Goal: Task Accomplishment & Management: Use online tool/utility

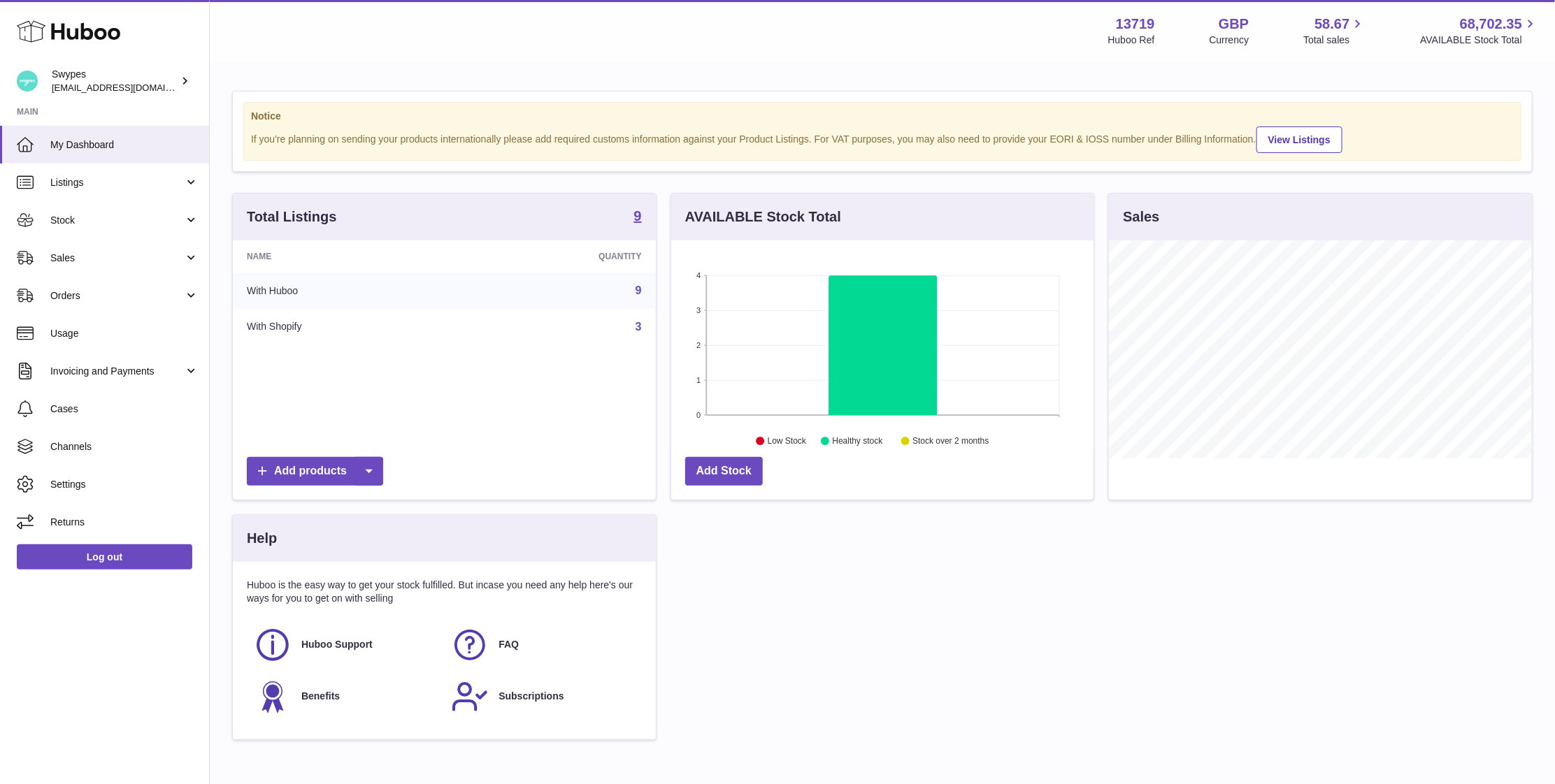
scroll to position [218, 423]
click at [80, 261] on span "Sales" at bounding box center [116, 258] width 133 height 13
click at [169, 255] on span "Sales" at bounding box center [116, 258] width 133 height 13
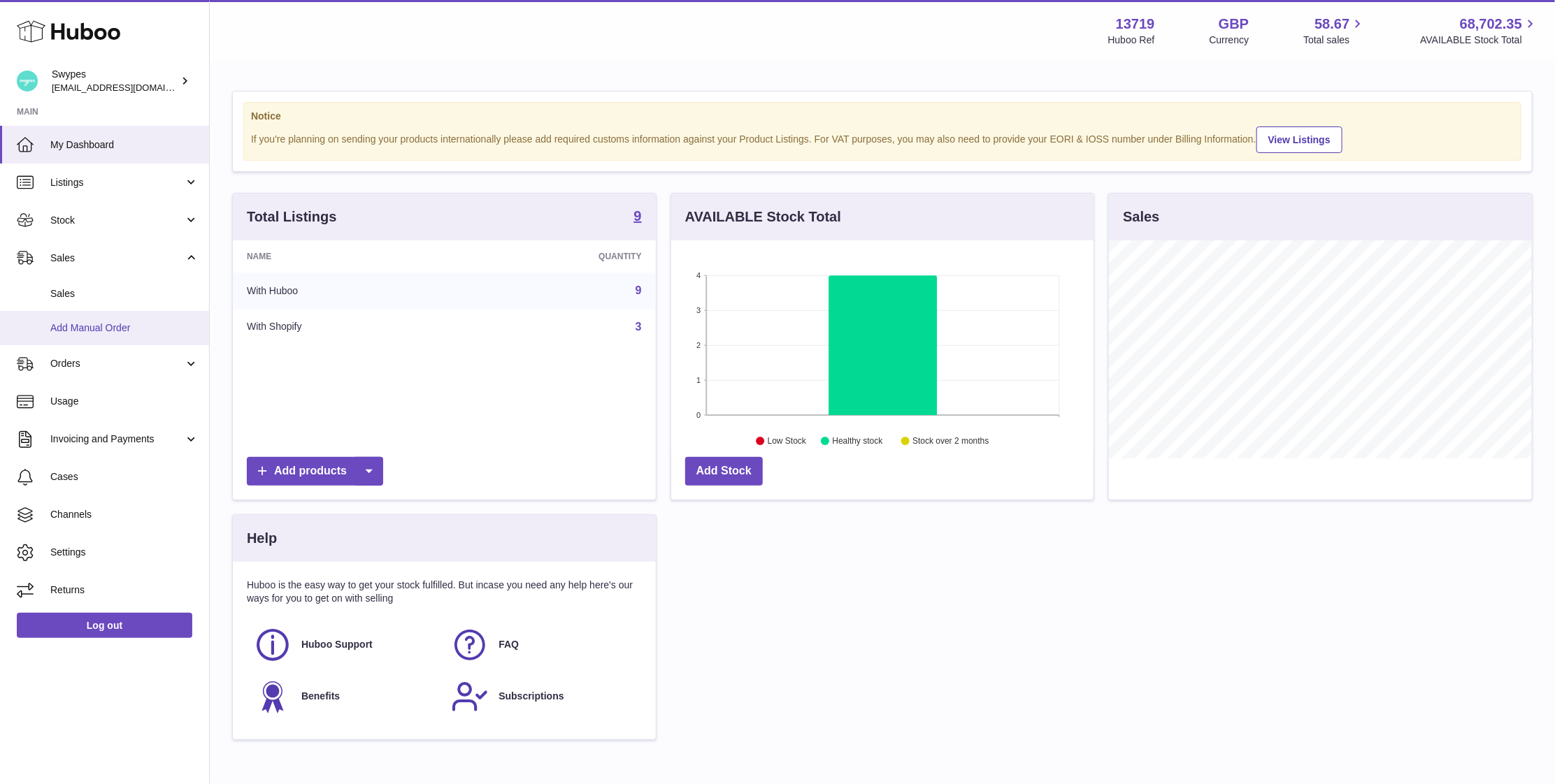
click at [143, 322] on span "Add Manual Order" at bounding box center [124, 328] width 148 height 13
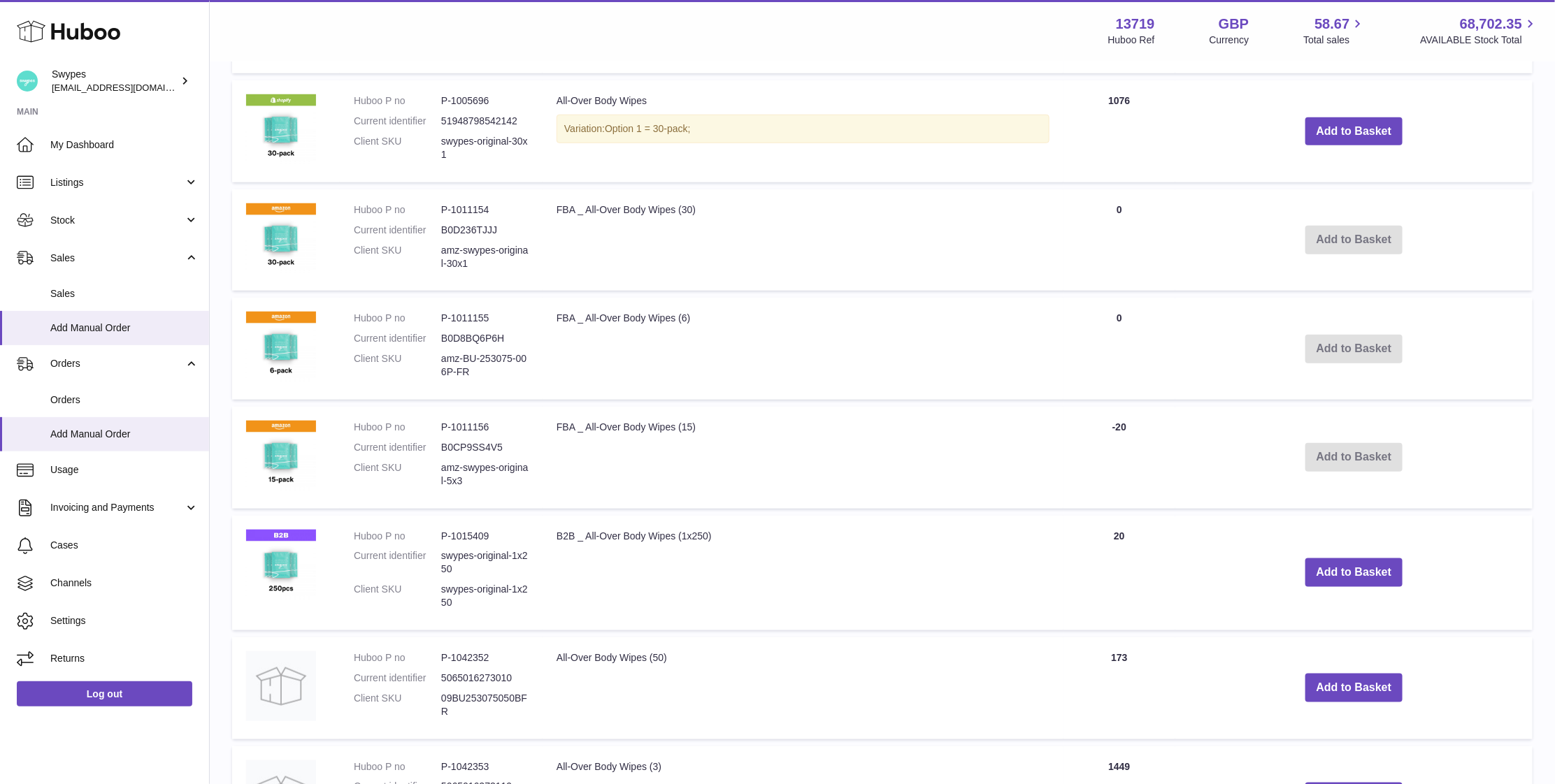
scroll to position [623, 0]
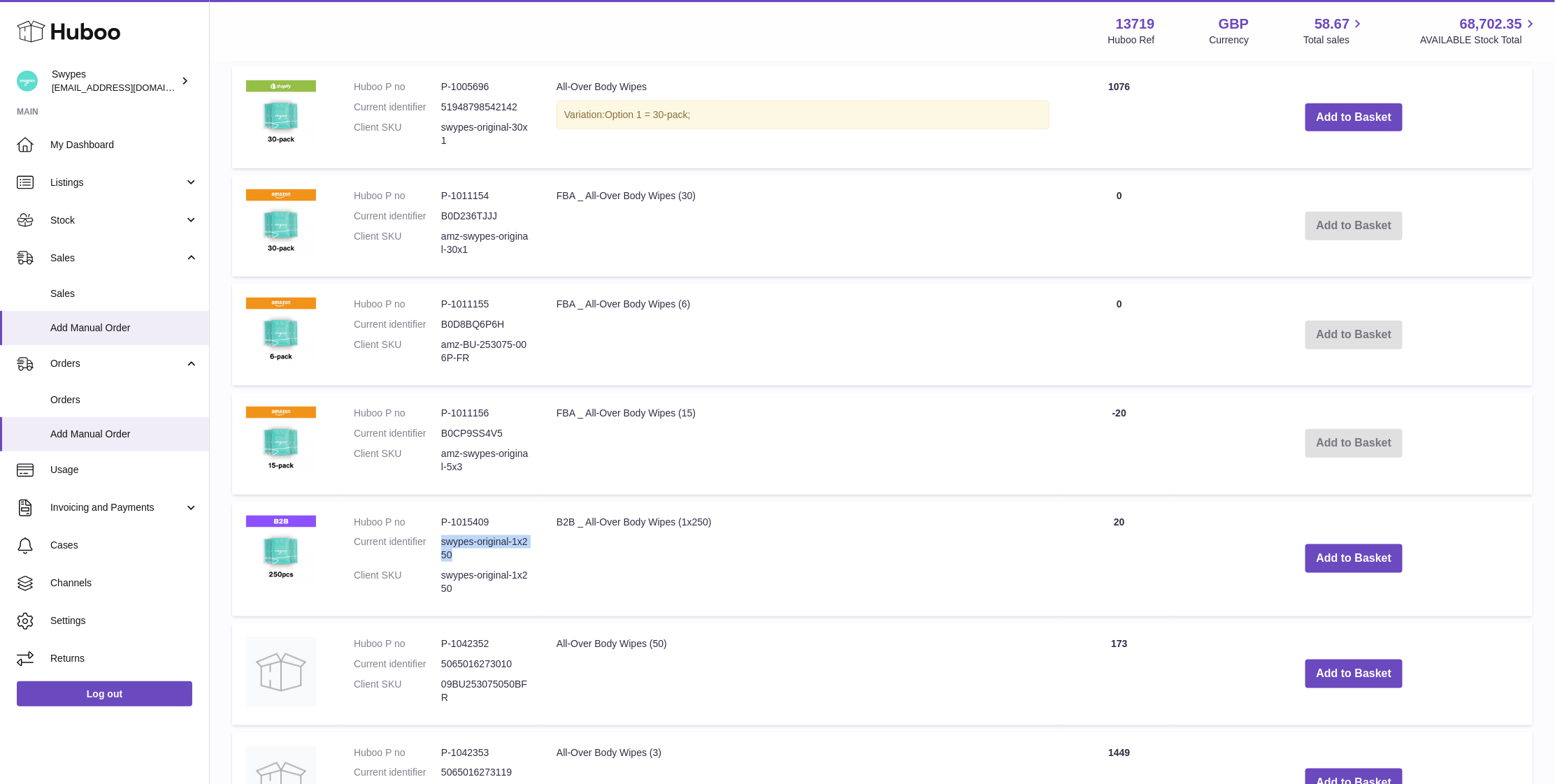
drag, startPoint x: 440, startPoint y: 544, endPoint x: 504, endPoint y: 555, distance: 64.9
click at [504, 555] on dl "Huboo P no P-1015409 Current identifier swypes-original-1x250 Client SKU swypes…" at bounding box center [440, 559] width 174 height 87
click at [466, 520] on dd "P-1015409" at bounding box center [484, 523] width 88 height 13
drag, startPoint x: 437, startPoint y: 519, endPoint x: 505, endPoint y: 519, distance: 68.0
click at [505, 519] on dl "Huboo P no P-1015409 Current identifier swypes-original-1x250 Client SKU swypes…" at bounding box center [440, 559] width 174 height 87
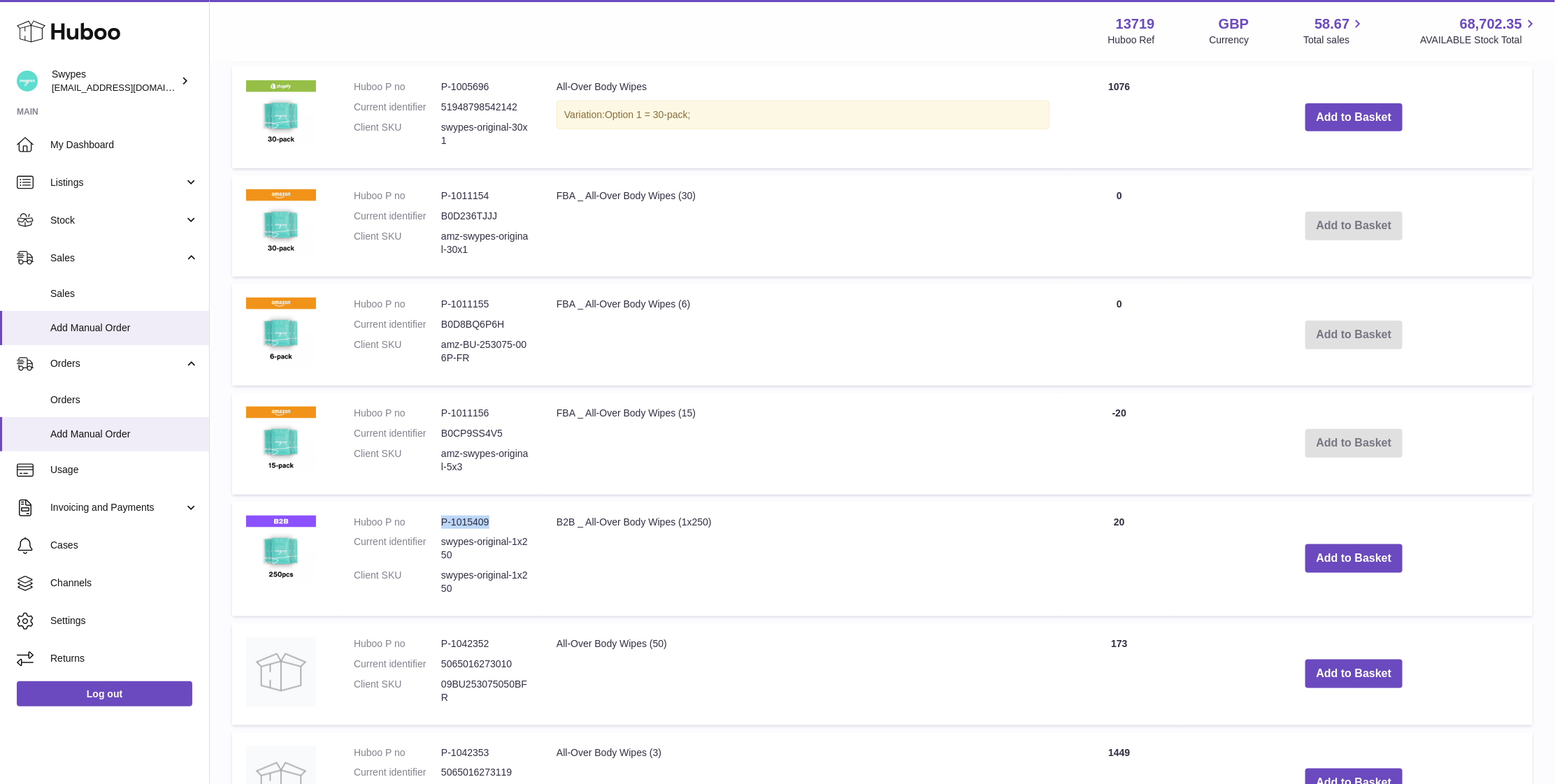
copy dl "P-1015409"
click at [438, 540] on dt "Current identifier" at bounding box center [397, 548] width 88 height 27
drag, startPoint x: 440, startPoint y: 540, endPoint x: 478, endPoint y: 554, distance: 40.5
click at [478, 554] on dd "swypes-original-1x250" at bounding box center [484, 548] width 88 height 27
drag, startPoint x: 478, startPoint y: 554, endPoint x: 442, endPoint y: 544, distance: 37.4
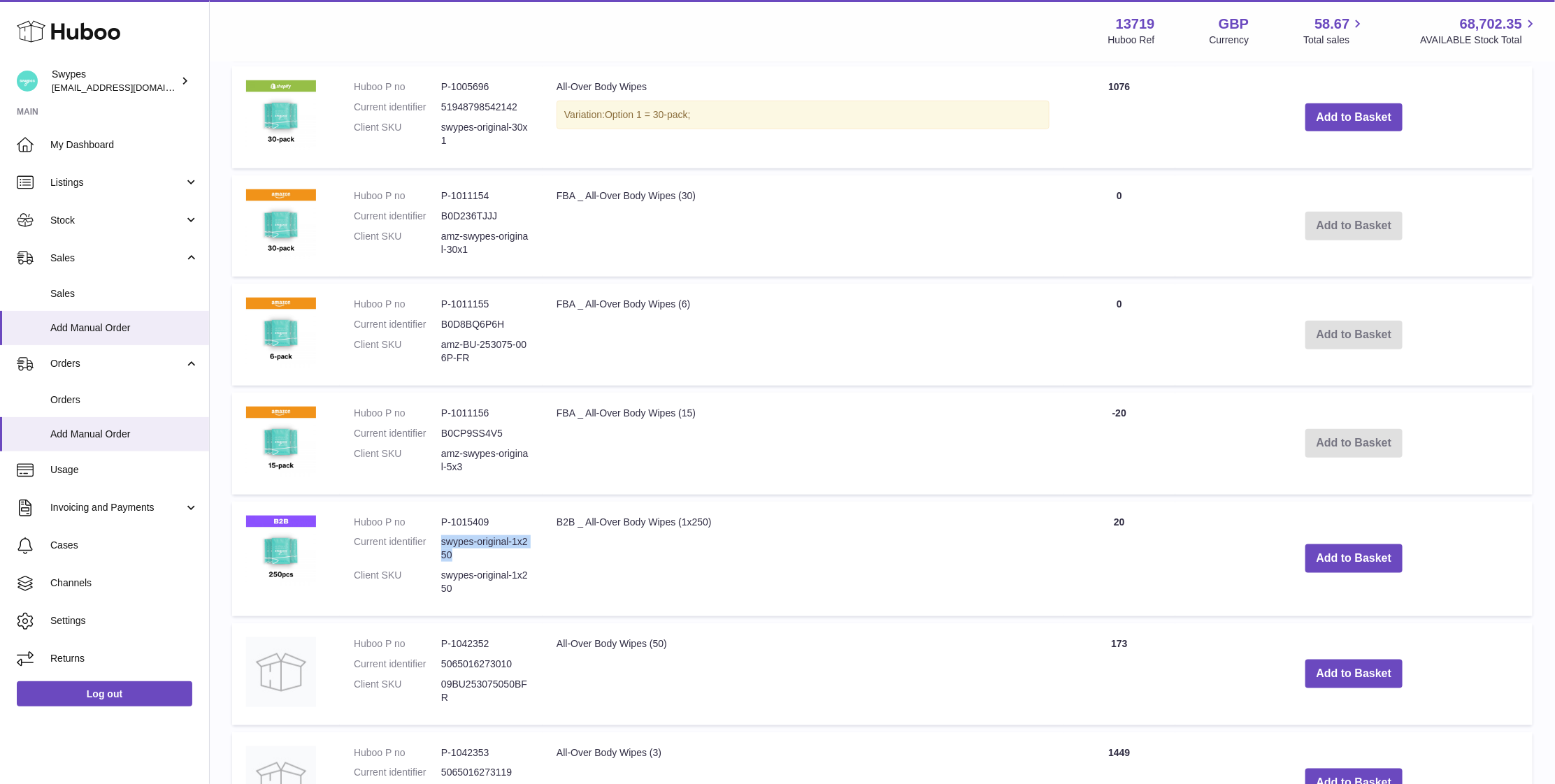
click at [442, 544] on dd "swypes-original-1x250" at bounding box center [484, 548] width 88 height 27
copy dd "swypes-original-1x250"
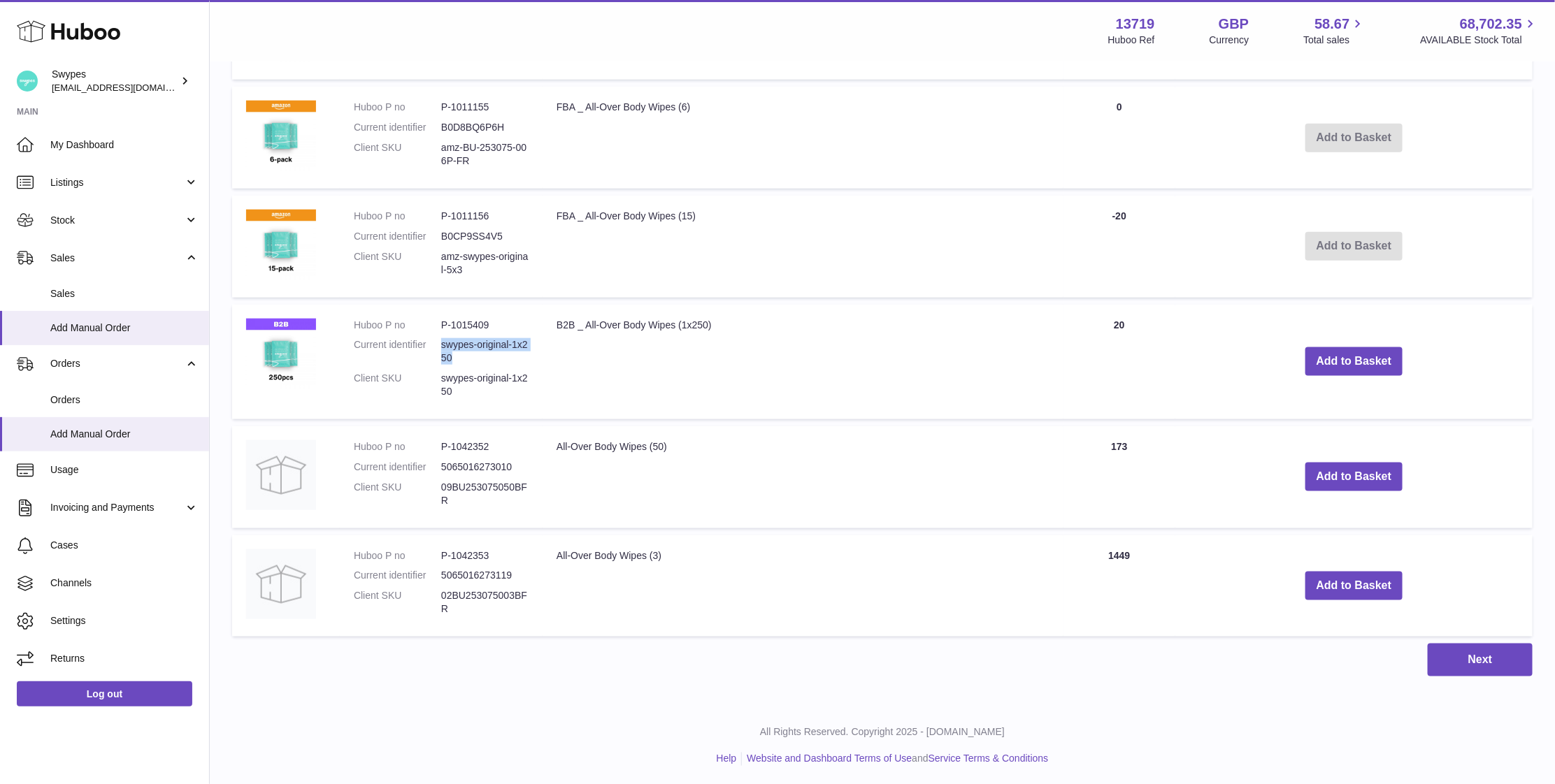
scroll to position [820, 0]
click at [455, 342] on dd "swypes-original-1x250" at bounding box center [484, 352] width 88 height 27
